Goal: Task Accomplishment & Management: Complete application form

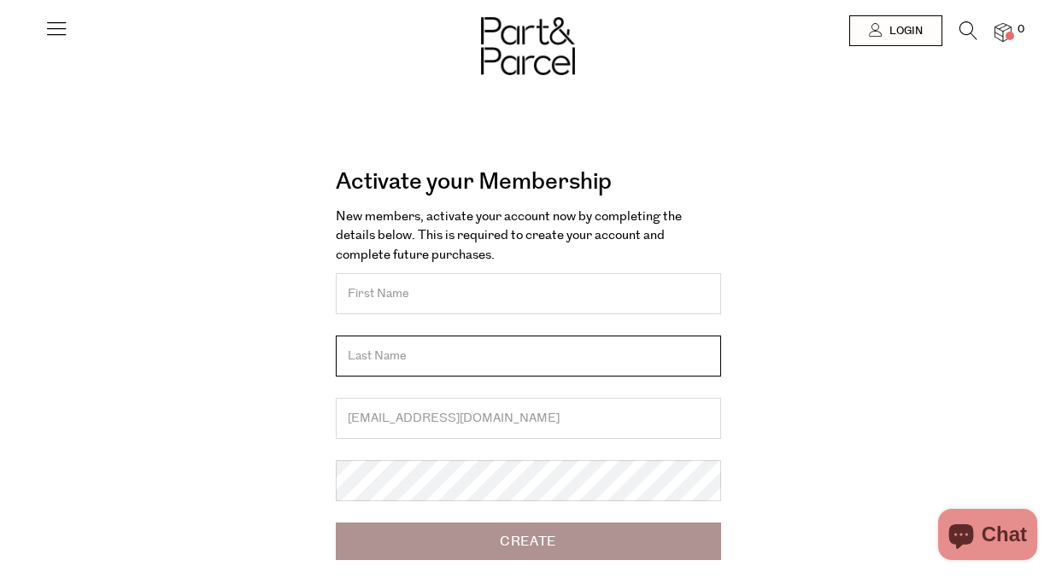
click at [529, 342] on input "text" at bounding box center [528, 356] width 385 height 41
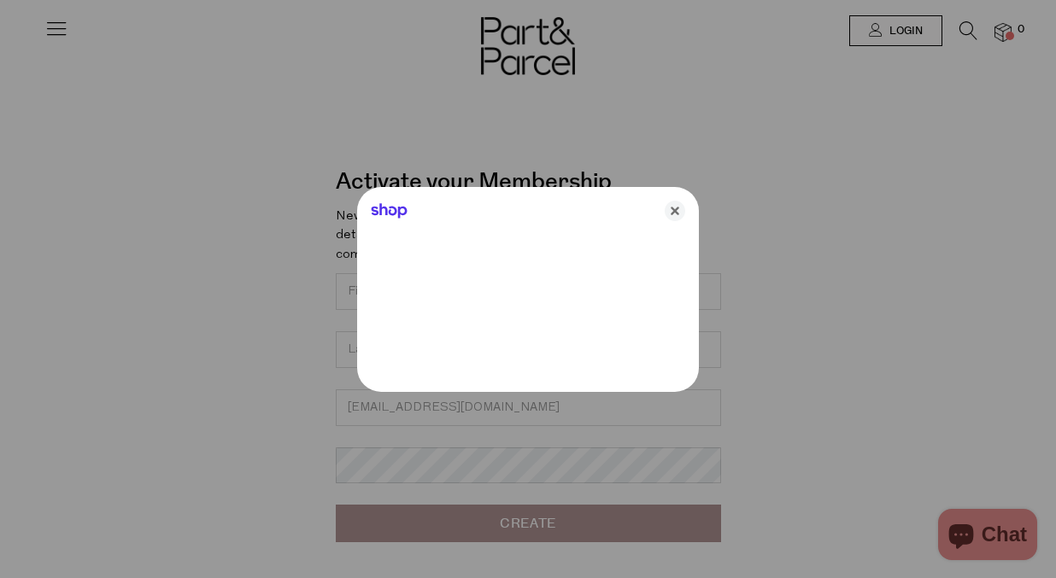
drag, startPoint x: 680, startPoint y: 212, endPoint x: 670, endPoint y: 216, distance: 11.1
click at [681, 212] on icon "Close" at bounding box center [674, 211] width 20 height 20
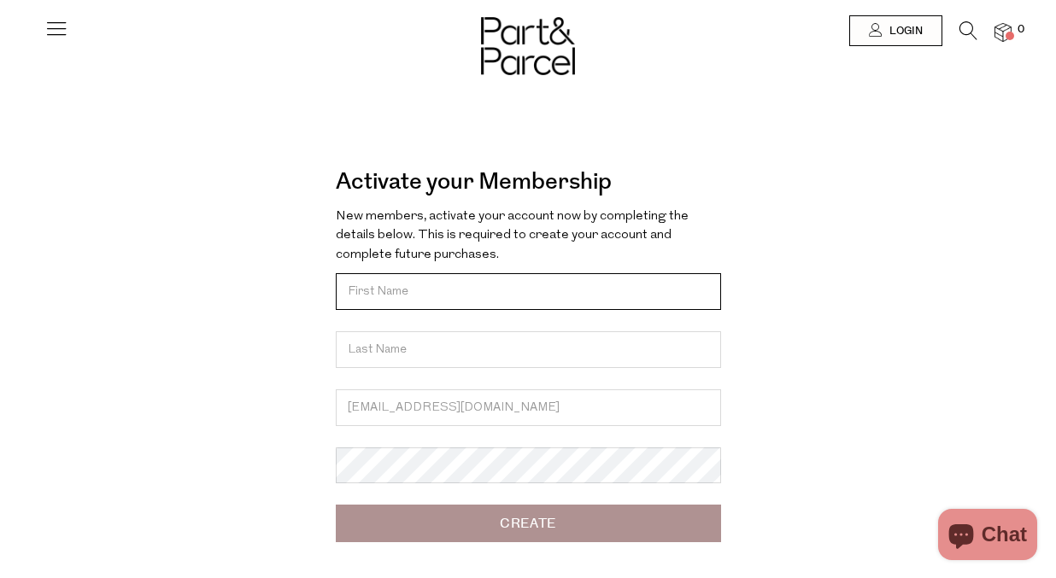
click at [512, 296] on input "text" at bounding box center [528, 291] width 385 height 37
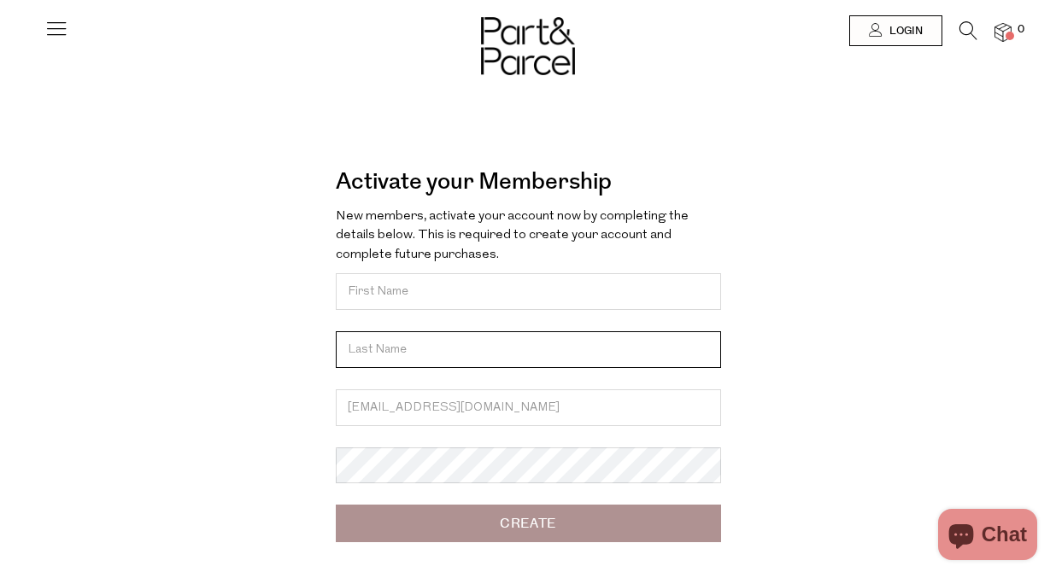
click at [494, 334] on input "text" at bounding box center [528, 349] width 385 height 37
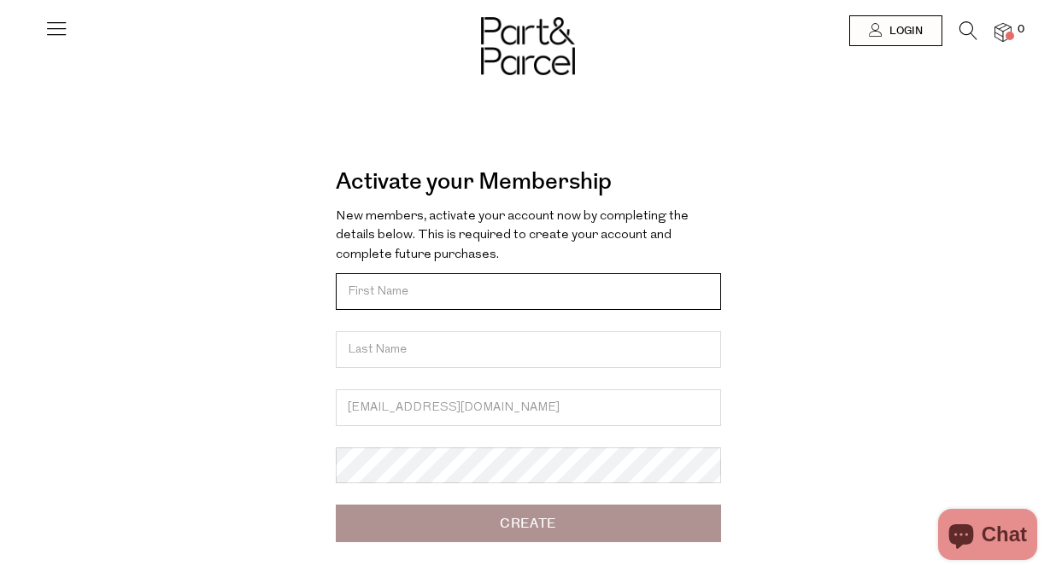
click at [471, 291] on input "text" at bounding box center [528, 291] width 385 height 37
type input "Kitty"
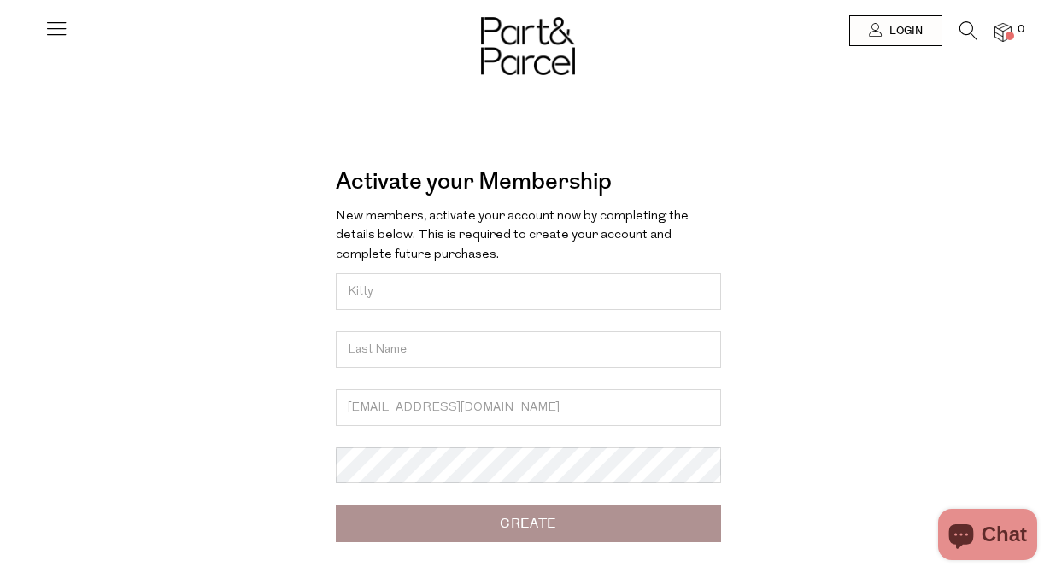
type input "[PERSON_NAME]"
click at [460, 532] on input "Create" at bounding box center [528, 524] width 385 height 38
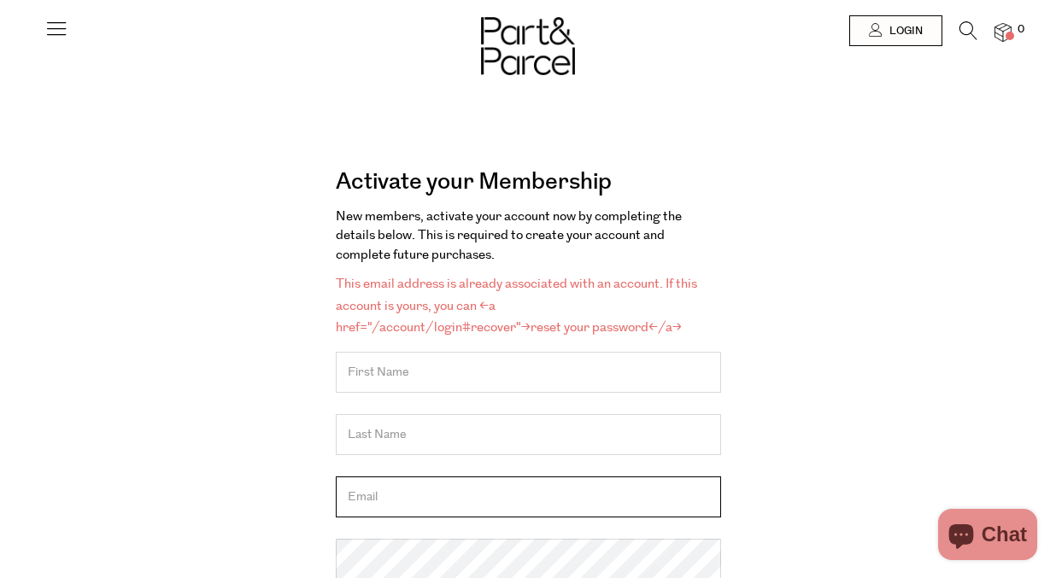
type input "[EMAIL_ADDRESS][DOMAIN_NAME]"
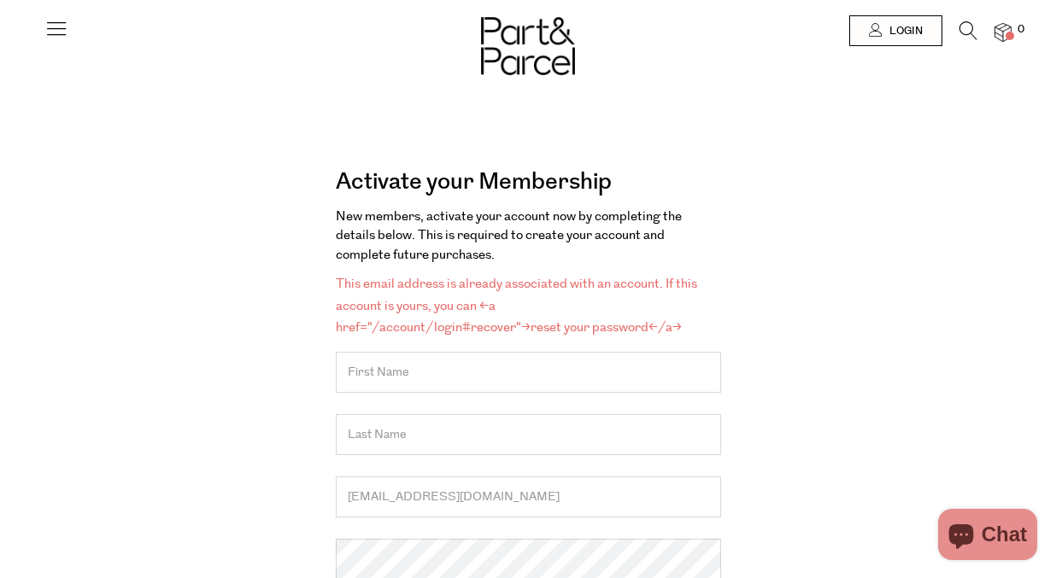
click at [481, 369] on input "text" at bounding box center [528, 372] width 385 height 41
click at [478, 383] on input "text" at bounding box center [528, 370] width 385 height 37
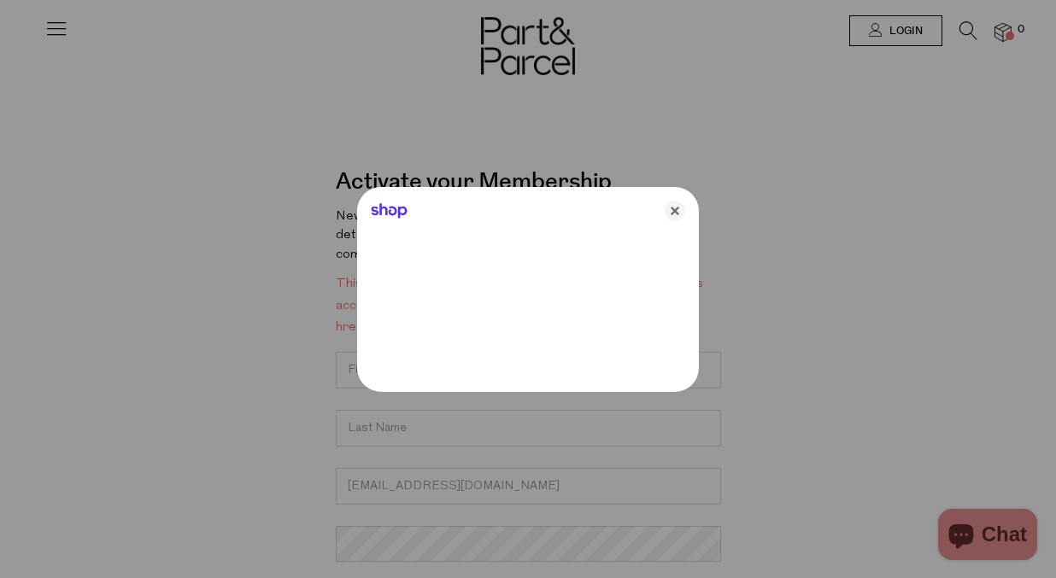
click at [486, 413] on div at bounding box center [528, 289] width 1056 height 578
click at [672, 211] on icon "Close" at bounding box center [674, 211] width 20 height 20
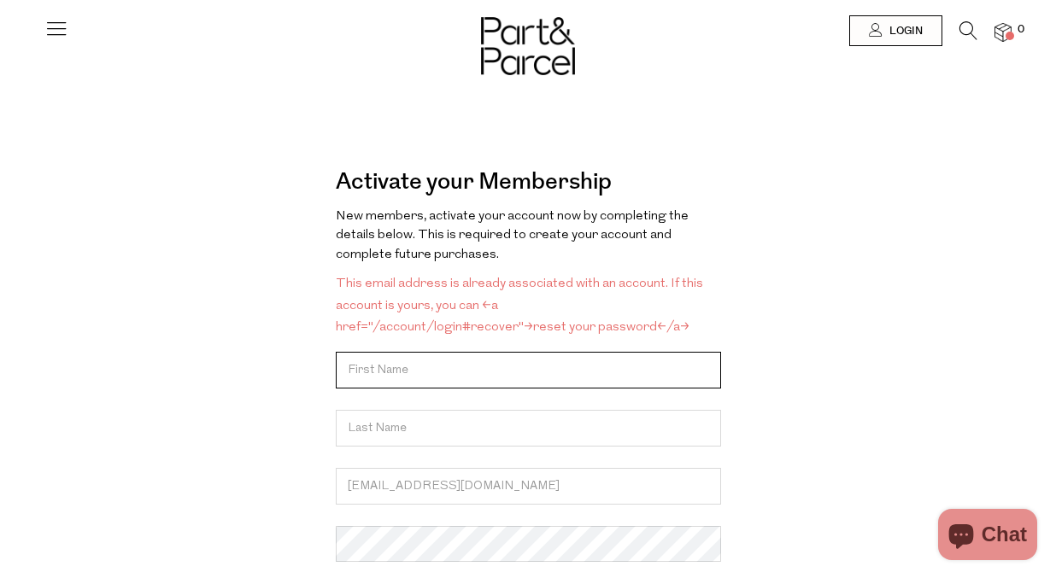
click at [567, 367] on input "text" at bounding box center [528, 370] width 385 height 37
type input "Kitty"
type input "liang"
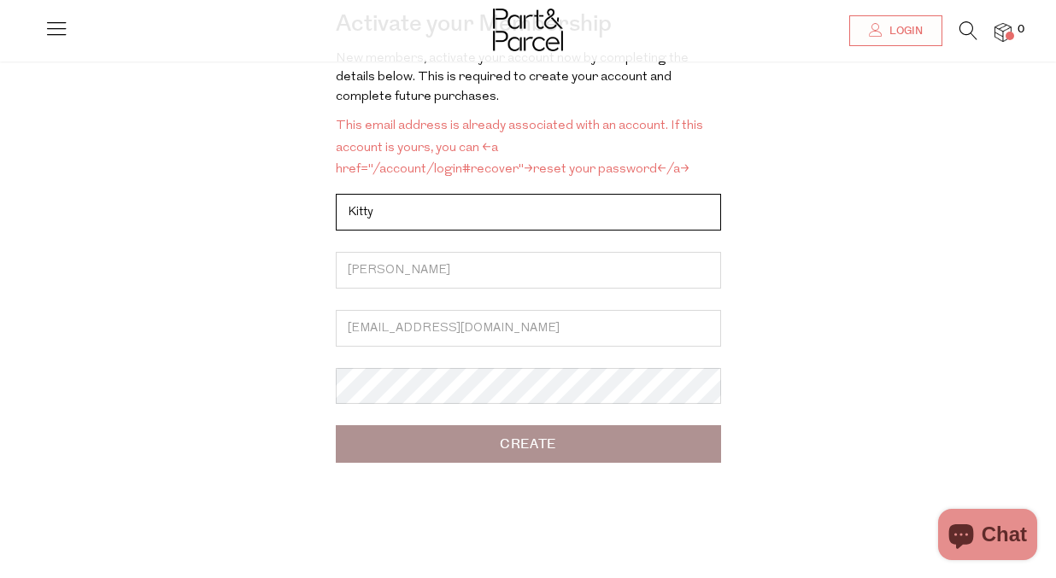
scroll to position [159, 0]
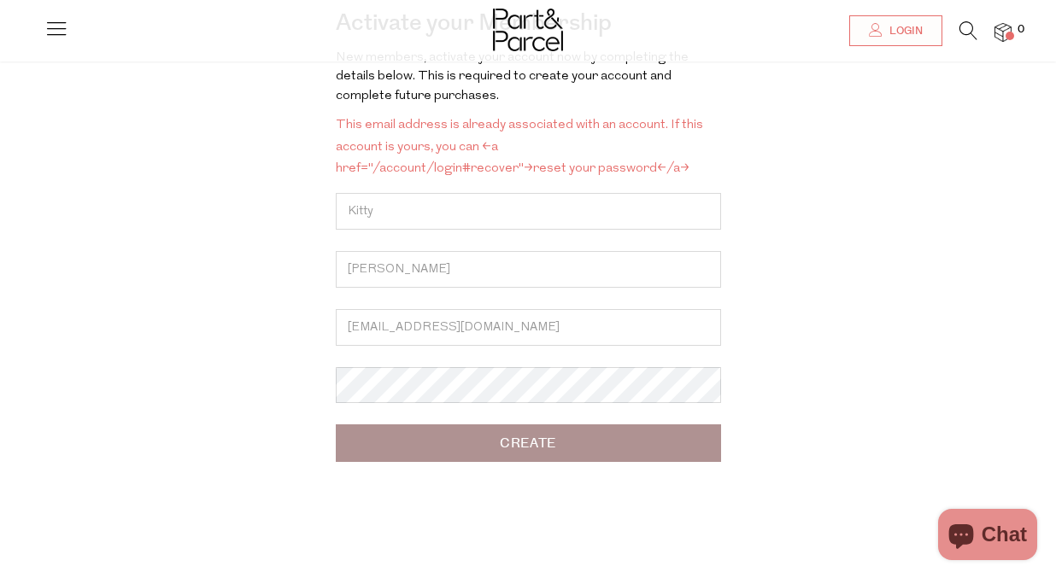
click at [483, 454] on input "Create" at bounding box center [528, 443] width 385 height 38
click at [481, 435] on input "Create" at bounding box center [528, 443] width 385 height 38
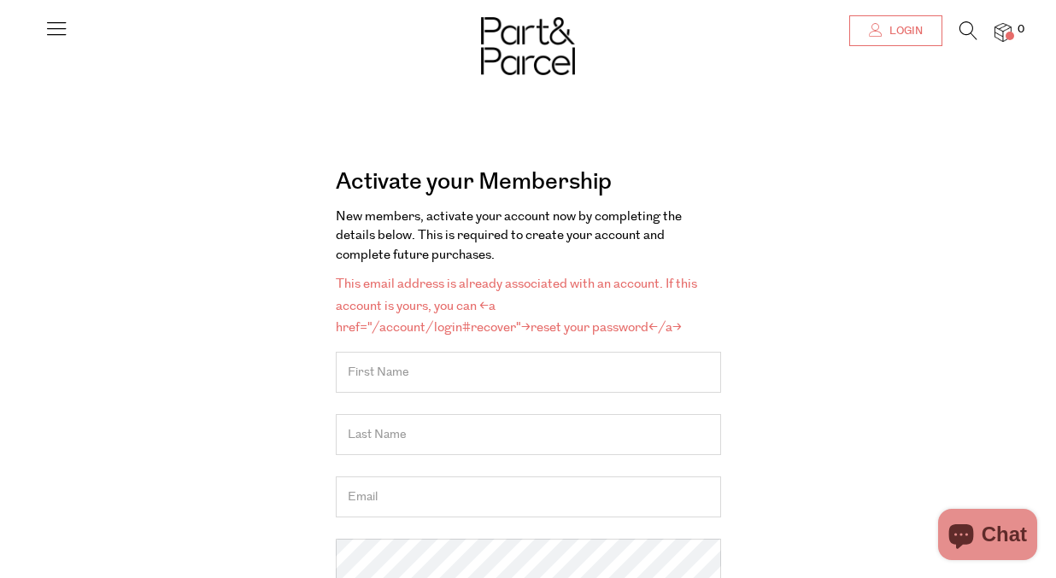
type input "[EMAIL_ADDRESS][DOMAIN_NAME]"
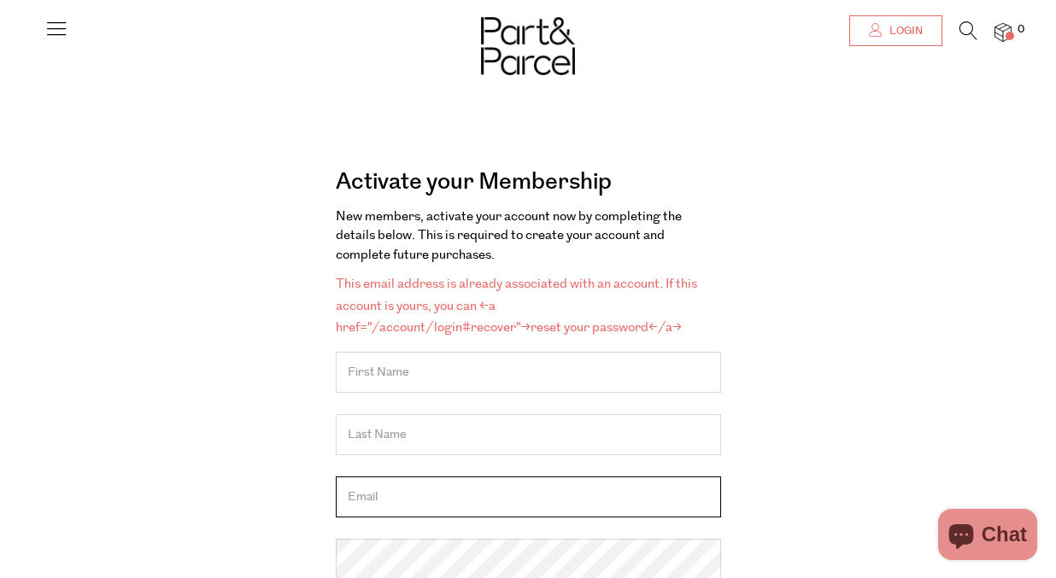
type input "[EMAIL_ADDRESS][DOMAIN_NAME]"
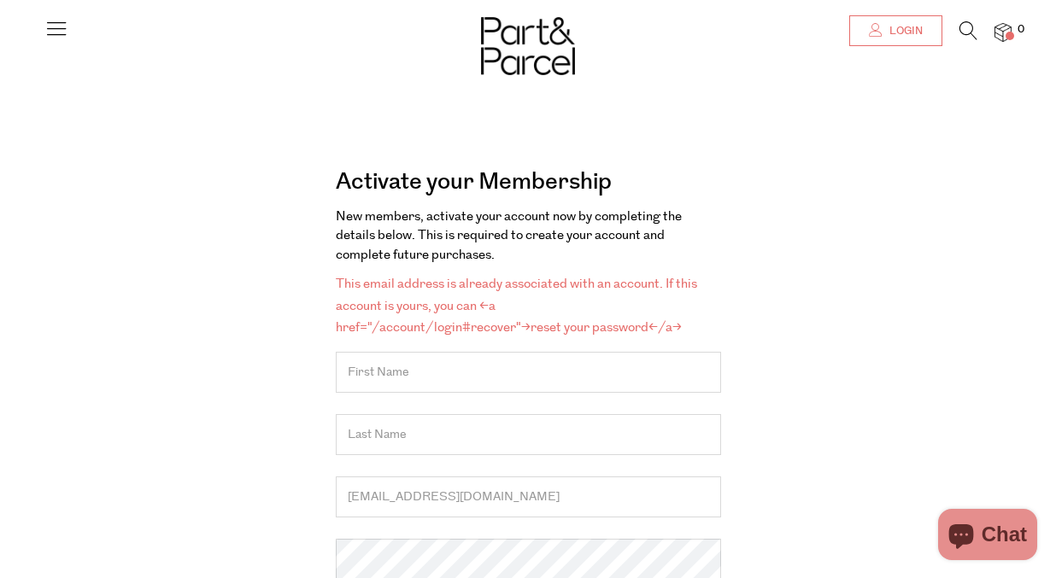
click at [911, 26] on span "Login" at bounding box center [904, 31] width 38 height 15
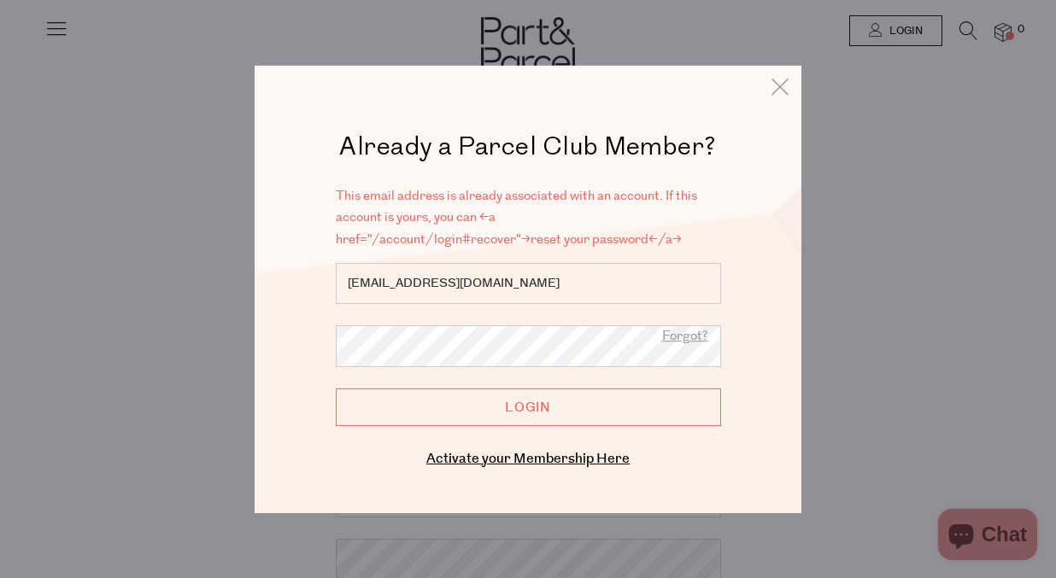
click at [533, 406] on input "Login" at bounding box center [528, 407] width 385 height 38
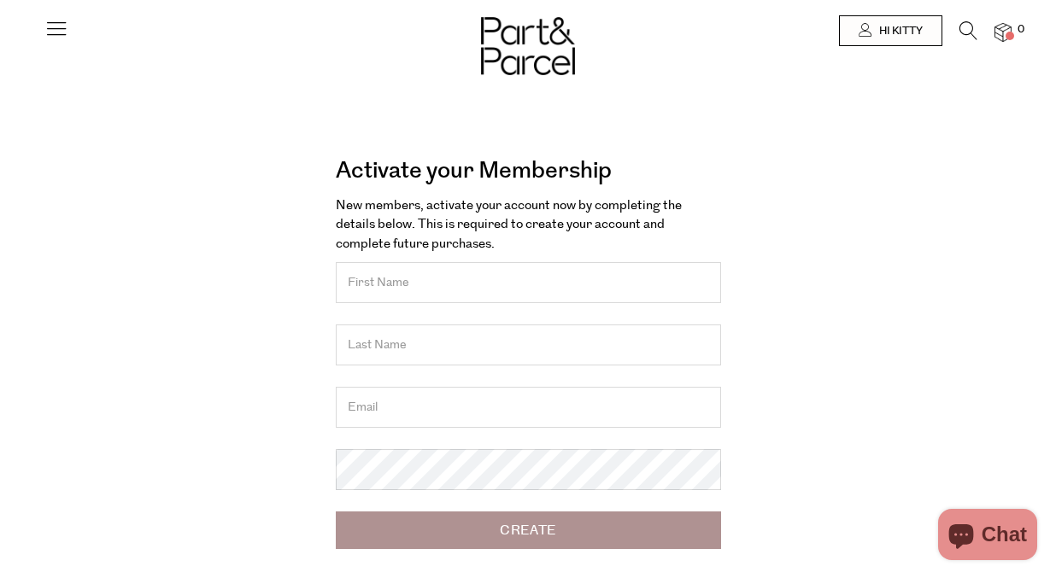
scroll to position [12, 0]
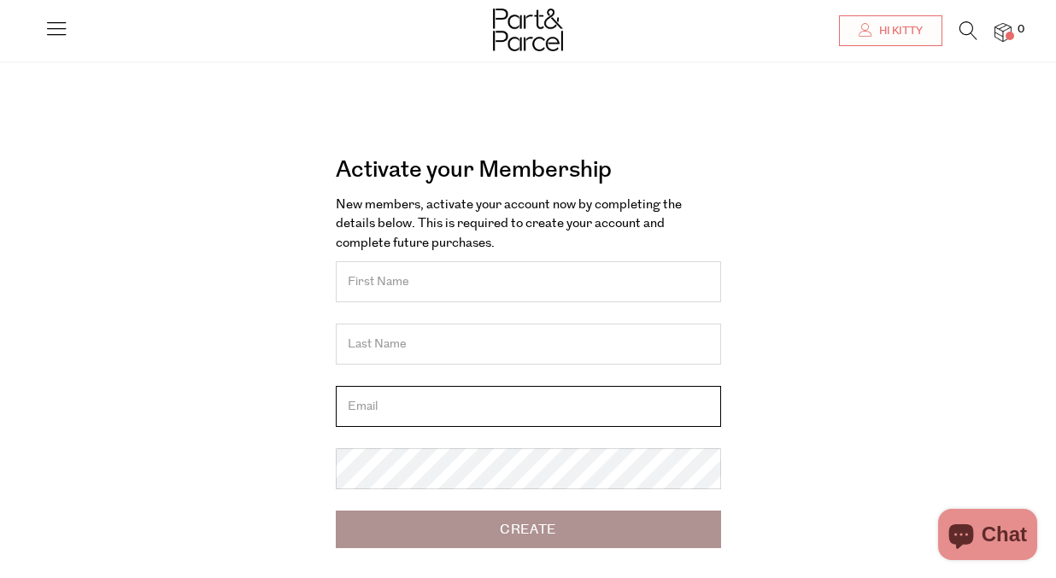
type input "[EMAIL_ADDRESS][DOMAIN_NAME]"
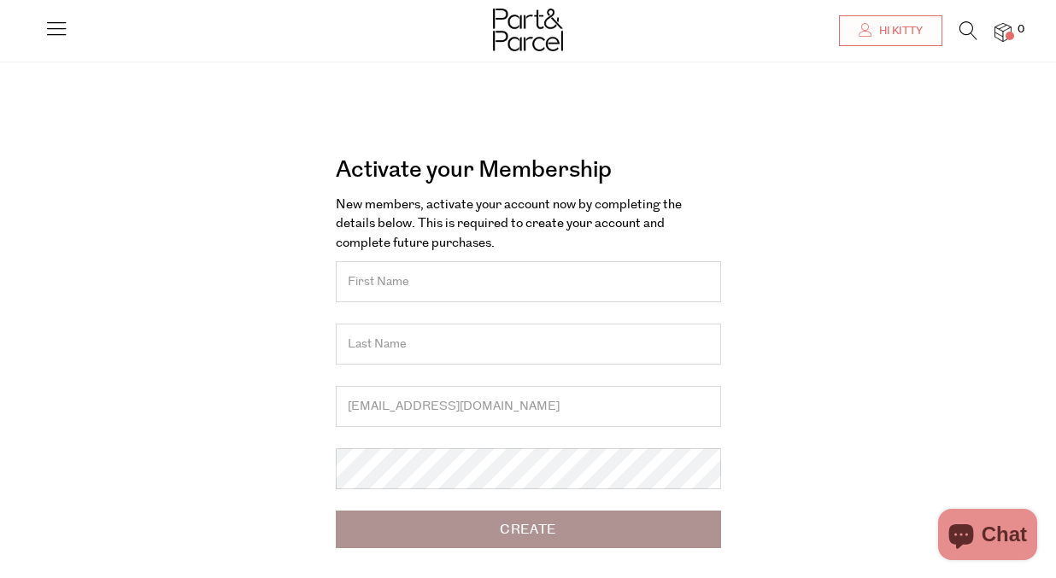
click at [530, 283] on input "text" at bounding box center [528, 281] width 385 height 41
type input "Kitty"
type input "liang"
click at [526, 528] on input "Create" at bounding box center [528, 530] width 385 height 38
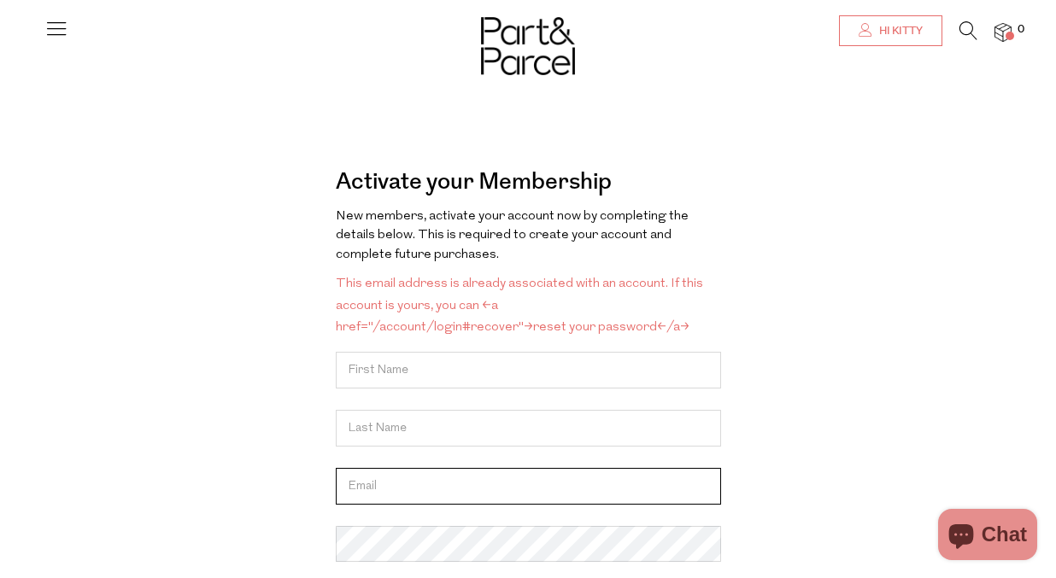
type input "[EMAIL_ADDRESS][DOMAIN_NAME]"
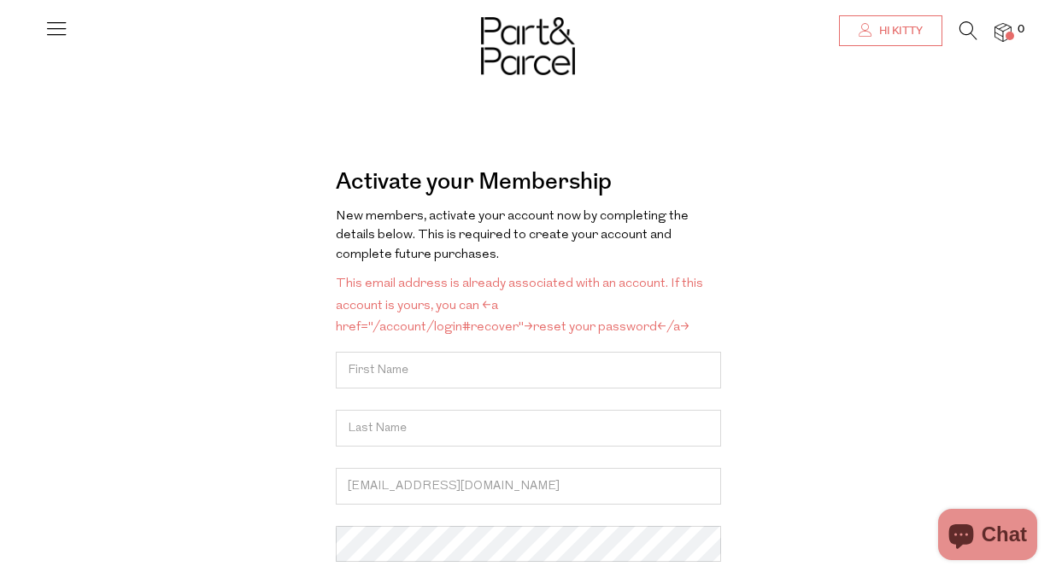
click at [924, 29] on link "Hi Kitty" at bounding box center [890, 30] width 103 height 31
